Goal: Task Accomplishment & Management: Manage account settings

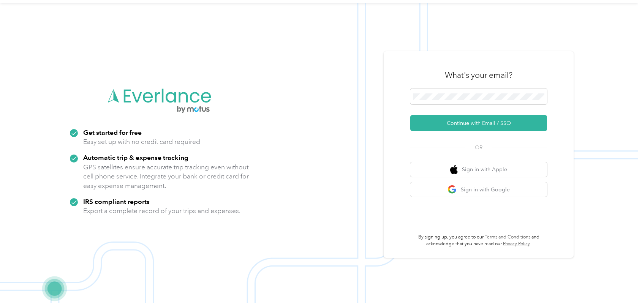
scroll to position [24, 0]
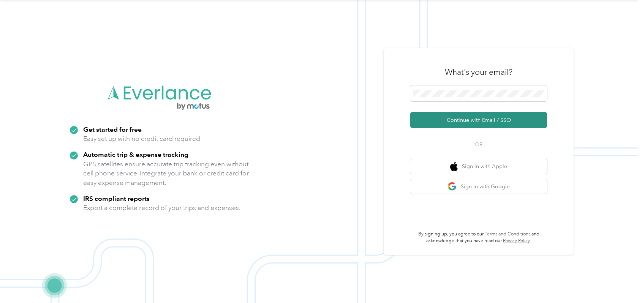
click at [478, 120] on button "Continue with Email / SSO" at bounding box center [478, 120] width 137 height 16
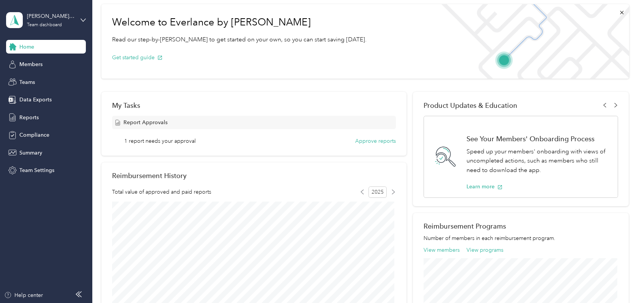
scroll to position [38, 0]
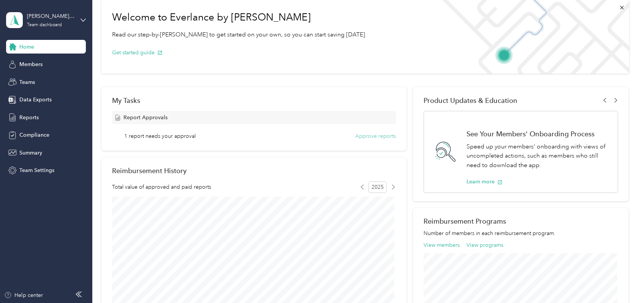
click at [371, 135] on button "Approve reports" at bounding box center [375, 136] width 41 height 8
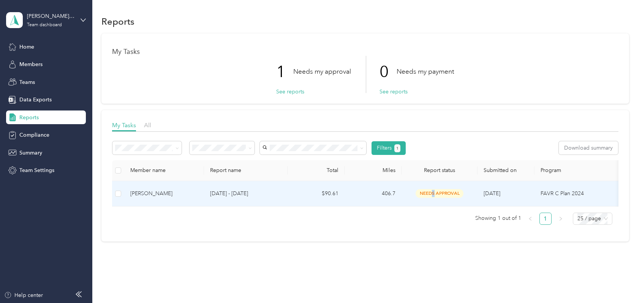
click at [433, 192] on span "needs approval" at bounding box center [439, 193] width 48 height 9
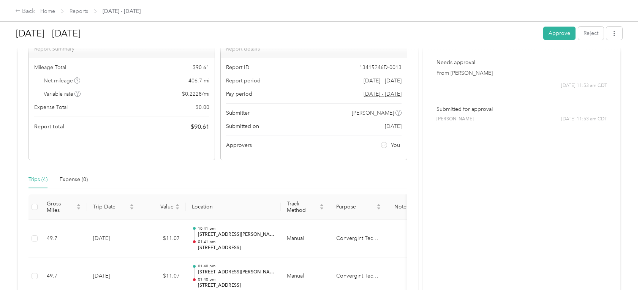
scroll to position [38, 0]
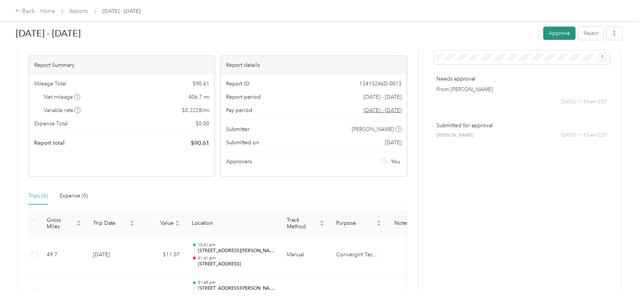
click at [555, 33] on button "Approve" at bounding box center [559, 33] width 32 height 13
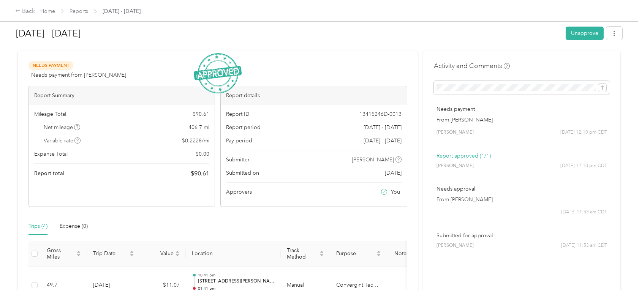
scroll to position [0, 0]
